Goal: Task Accomplishment & Management: Manage account settings

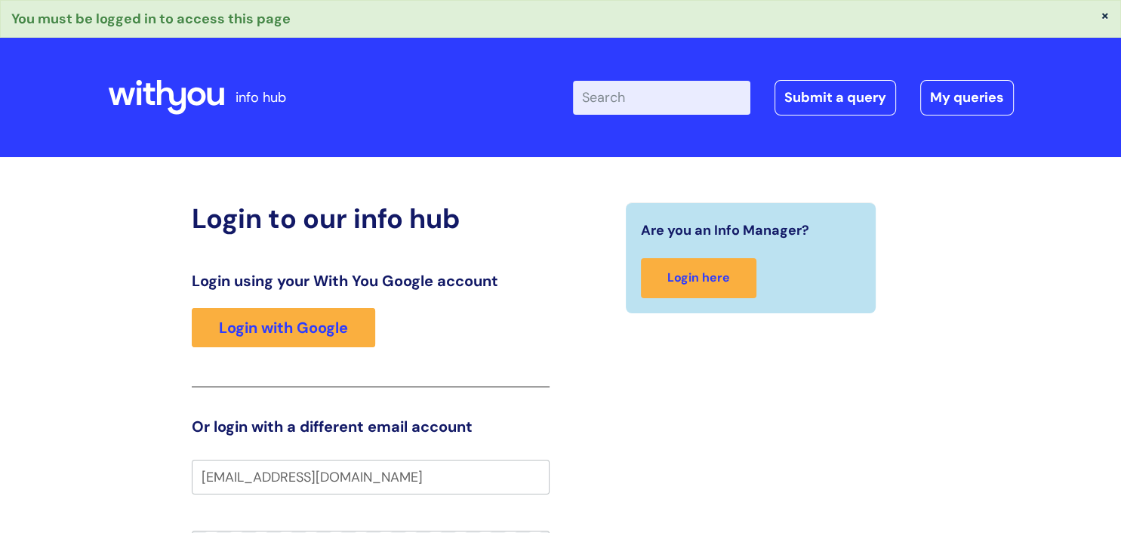
type input "[EMAIL_ADDRESS][DOMAIN_NAME]"
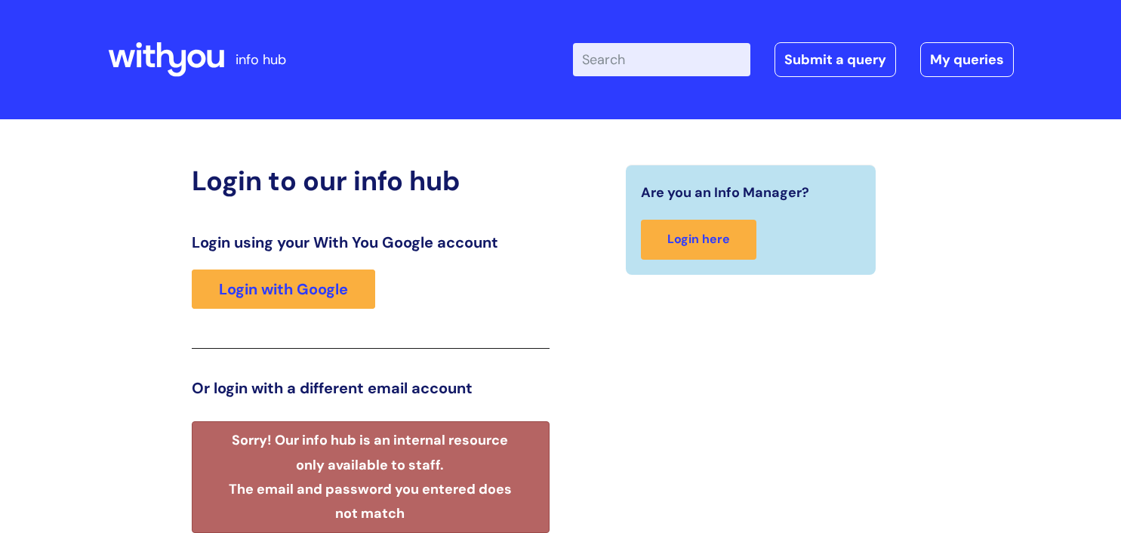
scroll to position [300, 0]
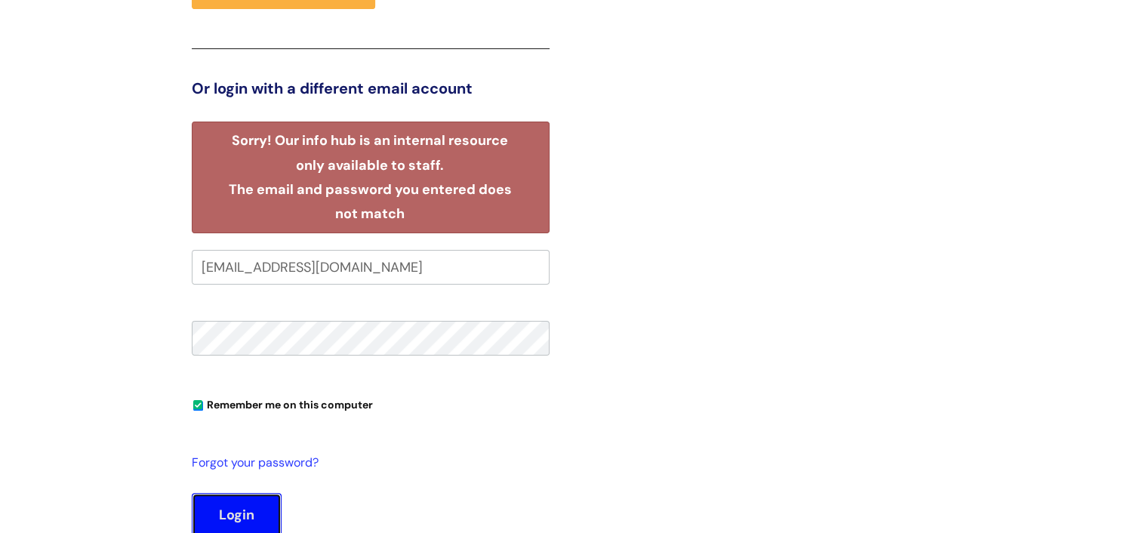
click at [254, 516] on button "Login" at bounding box center [237, 515] width 90 height 44
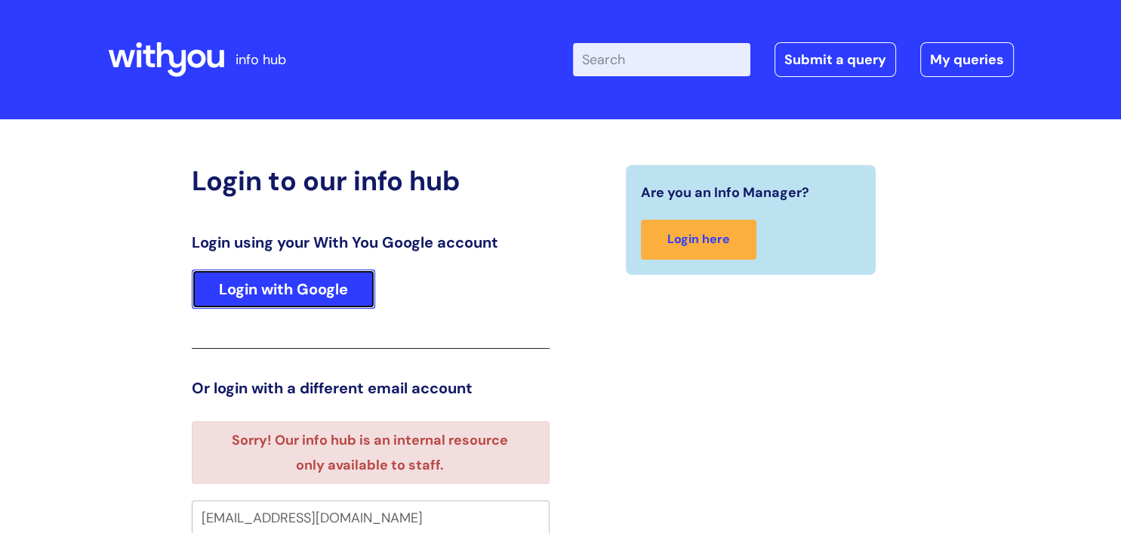
click at [353, 273] on link "Login with Google" at bounding box center [283, 288] width 183 height 39
